Goal: Information Seeking & Learning: Find contact information

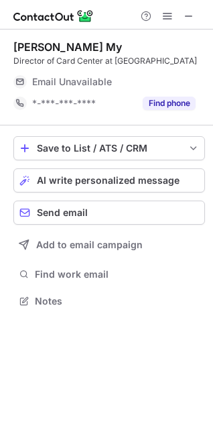
scroll to position [6, 6]
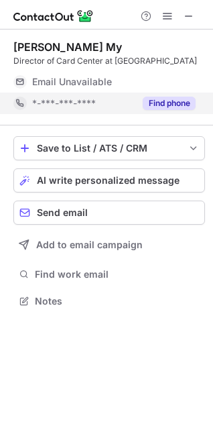
click at [168, 105] on button "Find phone" at bounding box center [169, 103] width 53 height 13
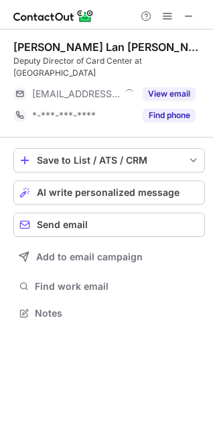
scroll to position [6, 6]
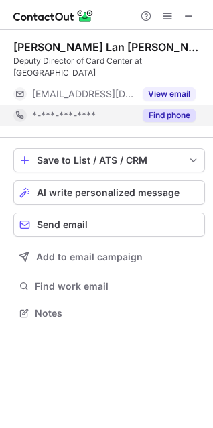
click at [176, 109] on button "Find phone" at bounding box center [169, 115] width 53 height 13
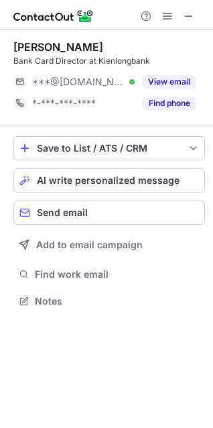
scroll to position [291, 213]
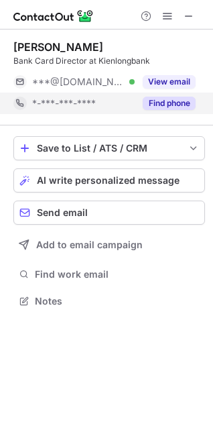
click at [160, 99] on button "Find phone" at bounding box center [169, 103] width 53 height 13
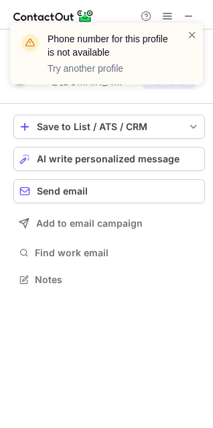
scroll to position [270, 213]
click at [193, 36] on span at bounding box center [192, 34] width 11 height 13
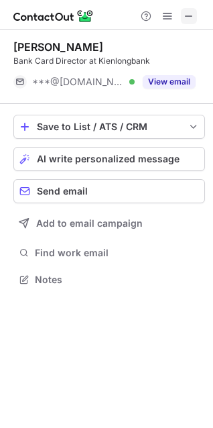
click at [195, 19] on span at bounding box center [189, 16] width 11 height 11
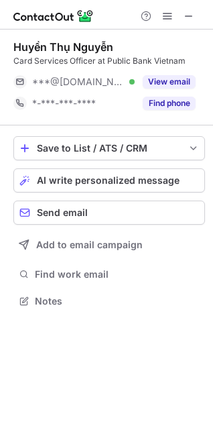
scroll to position [6, 6]
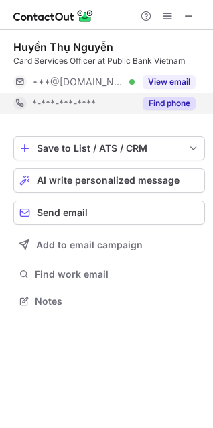
click at [164, 100] on button "Find phone" at bounding box center [169, 103] width 53 height 13
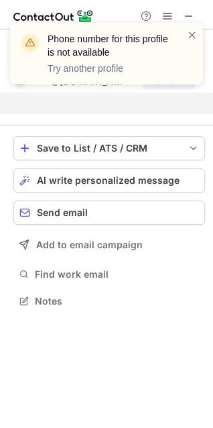
scroll to position [270, 213]
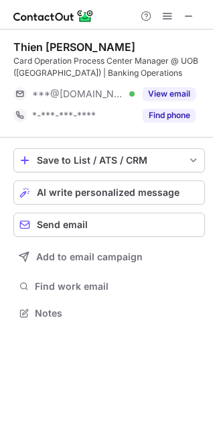
scroll to position [303, 213]
click at [166, 117] on button "Find phone" at bounding box center [169, 115] width 53 height 13
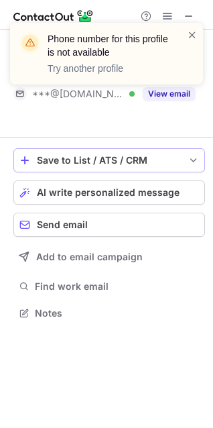
scroll to position [282, 213]
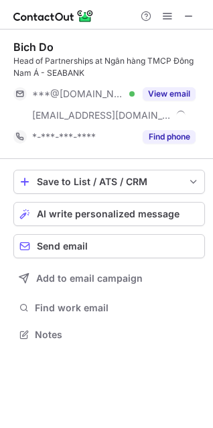
scroll to position [325, 213]
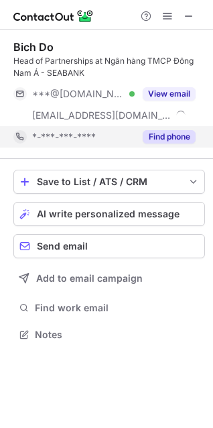
click at [176, 138] on button "Find phone" at bounding box center [169, 136] width 53 height 13
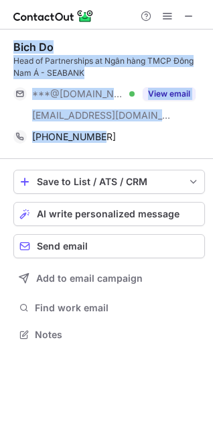
drag, startPoint x: 104, startPoint y: 138, endPoint x: 16, endPoint y: 48, distance: 125.7
click at [16, 48] on div "Bich Do Head of Partnerships at Ngân hàng TMCP Đông Nam Á - SEABANK ***@gmail.c…" at bounding box center [109, 93] width 192 height 107
copy div "Bich Do Head of Partnerships at Ngân hàng TMCP Đông Nam Á - SEABANK ***@gmail.c…"
